Goal: Transaction & Acquisition: Download file/media

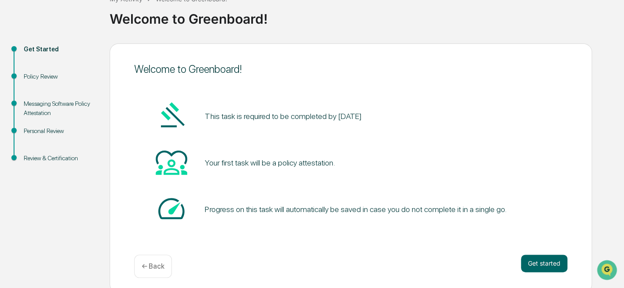
scroll to position [67, 0]
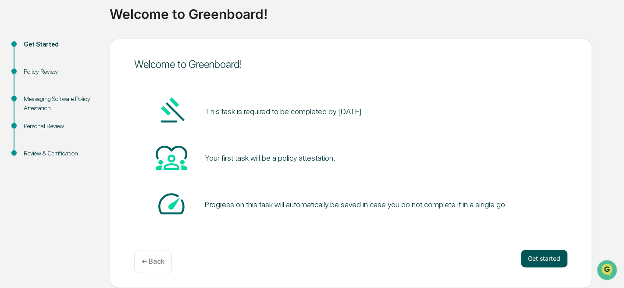
click at [540, 250] on button "Get started" at bounding box center [544, 258] width 46 height 18
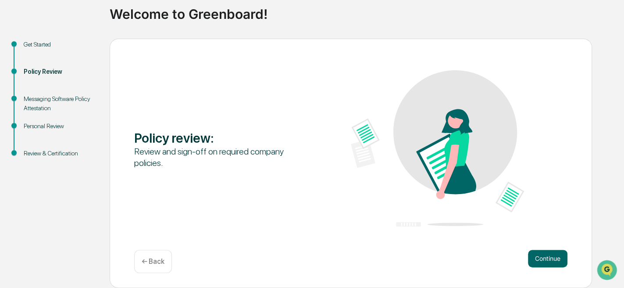
drag, startPoint x: 540, startPoint y: 250, endPoint x: 425, endPoint y: 225, distance: 117.5
click at [425, 225] on div at bounding box center [437, 149] width 173 height 158
click at [553, 249] on button "Continue" at bounding box center [547, 258] width 39 height 18
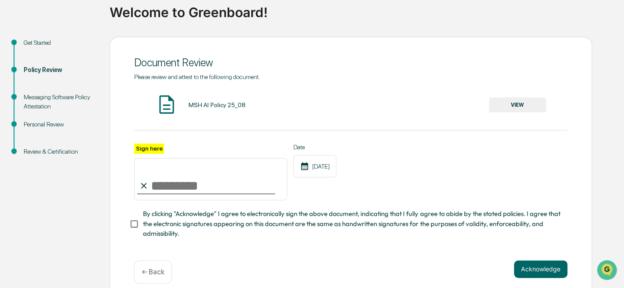
click at [515, 104] on button "VIEW" at bounding box center [517, 104] width 57 height 15
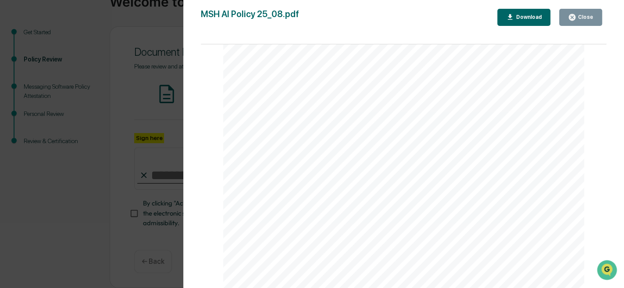
scroll to position [0, 0]
drag, startPoint x: 605, startPoint y: 74, endPoint x: 595, endPoint y: 63, distance: 14.9
click at [595, 63] on div "Page 1/3 AI Policy Generative Artificial Intelligence [PERSON_NAME] & Co., Memb…" at bounding box center [403, 170] width 405 height 252
click at [273, 218] on div "AI Policy Generative Artificial Intelligence [PERSON_NAME] & Co., Member FINRA/…" at bounding box center [404, 53] width 362 height 468
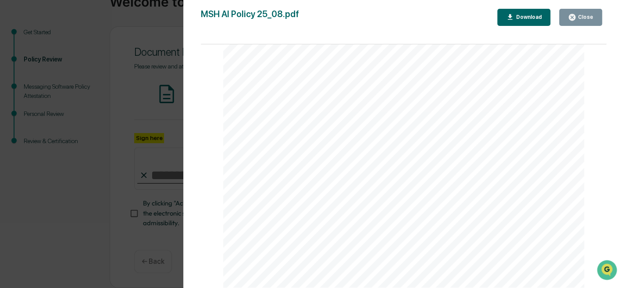
click at [256, 228] on div "AI Policy Generative Artificial Intelligence [PERSON_NAME] & Co., Member FINRA/…" at bounding box center [404, 53] width 362 height 468
click at [391, 223] on div "AI Policy Generative Artificial Intelligence [PERSON_NAME] & Co., Member FINRA/…" at bounding box center [404, 53] width 362 height 468
drag, startPoint x: 284, startPoint y: 223, endPoint x: 267, endPoint y: 221, distance: 16.7
click at [267, 221] on div "AI Policy Generative Artificial Intelligence [PERSON_NAME] & Co., Member FINRA/…" at bounding box center [404, 53] width 362 height 468
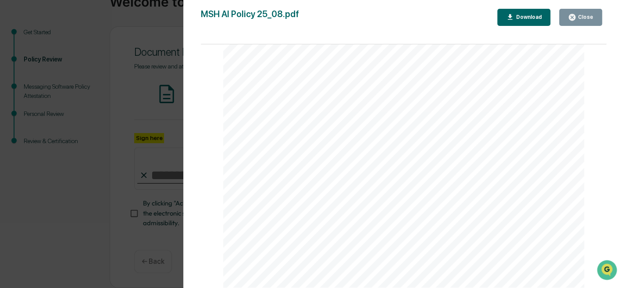
click at [366, 213] on div "AI Policy Generative Artificial Intelligence [PERSON_NAME] & Co., Member FINRA/…" at bounding box center [404, 53] width 362 height 468
click at [383, 223] on div "AI Policy Generative Artificial Intelligence [PERSON_NAME] & Co., Member FINRA/…" at bounding box center [404, 53] width 362 height 468
click at [534, 217] on div "AI Policy Generative Artificial Intelligence [PERSON_NAME] & Co., Member FINRA/…" at bounding box center [404, 53] width 362 height 468
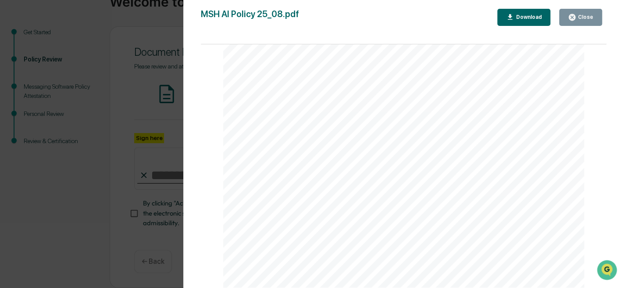
click at [258, 226] on div "AI Policy Generative Artificial Intelligence [PERSON_NAME] & Co., Member FINRA/…" at bounding box center [404, 53] width 362 height 468
click at [521, 17] on div "Download" at bounding box center [528, 17] width 28 height 6
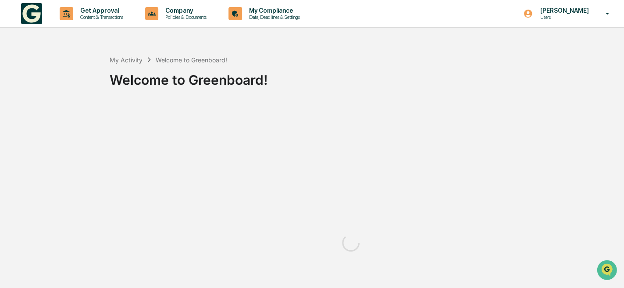
scroll to position [0, 0]
